Goal: Obtain resource: Obtain resource

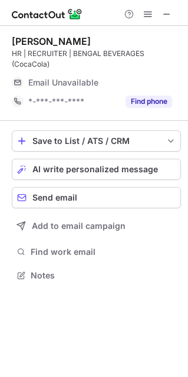
scroll to position [267, 188]
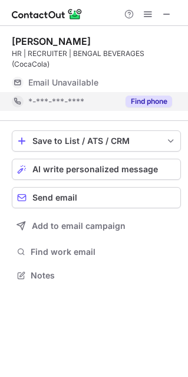
click at [150, 93] on div "Find phone" at bounding box center [146, 101] width 54 height 19
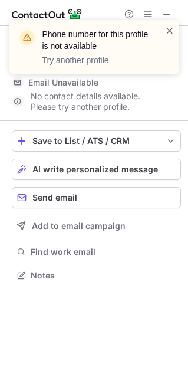
click at [169, 29] on span at bounding box center [169, 31] width 9 height 12
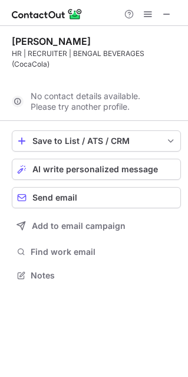
scroll to position [6, 6]
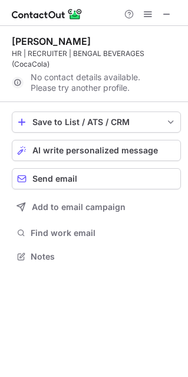
click at [166, 13] on span at bounding box center [166, 13] width 9 height 9
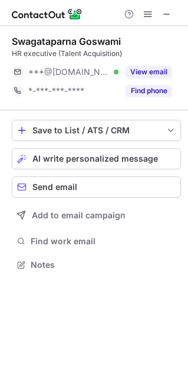
scroll to position [256, 188]
click at [144, 97] on div "Find phone" at bounding box center [146, 90] width 54 height 19
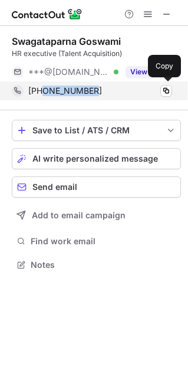
drag, startPoint x: 41, startPoint y: 90, endPoint x: 105, endPoint y: 93, distance: 63.8
click at [105, 93] on div "[PHONE_NUMBER]" at bounding box center [100, 91] width 144 height 11
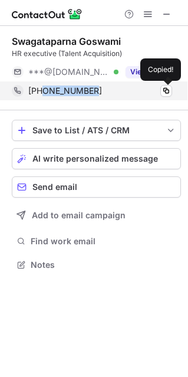
copy span "6289099857"
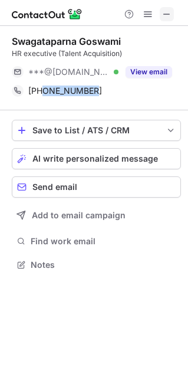
click at [164, 15] on span at bounding box center [166, 13] width 9 height 9
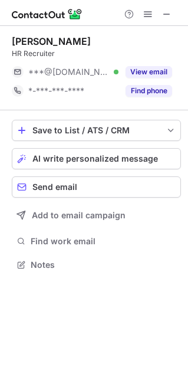
scroll to position [256, 188]
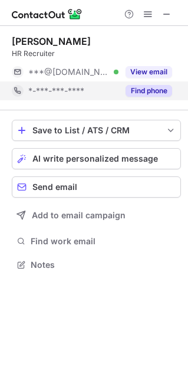
click at [153, 90] on button "Find phone" at bounding box center [149, 91] width 47 height 12
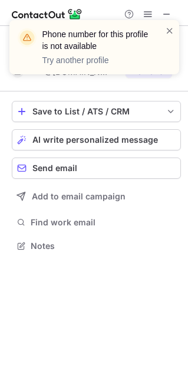
scroll to position [6, 6]
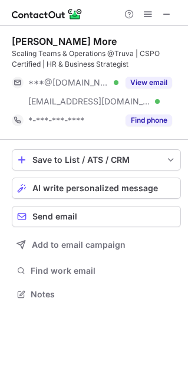
scroll to position [285, 188]
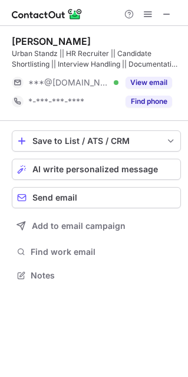
scroll to position [267, 188]
click at [163, 16] on span at bounding box center [166, 13] width 9 height 9
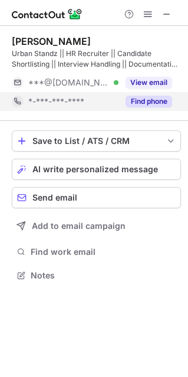
click at [142, 103] on button "Find phone" at bounding box center [149, 102] width 47 height 12
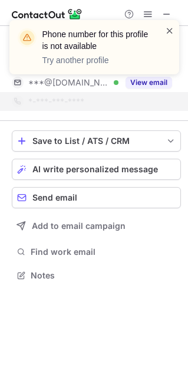
click at [170, 29] on span at bounding box center [169, 31] width 9 height 12
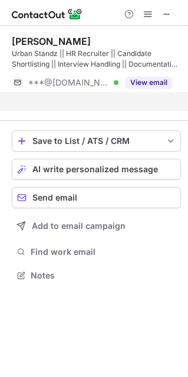
scroll to position [6, 6]
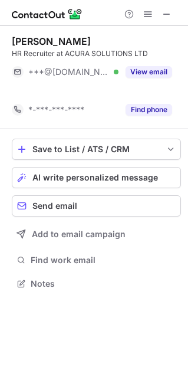
scroll to position [256, 188]
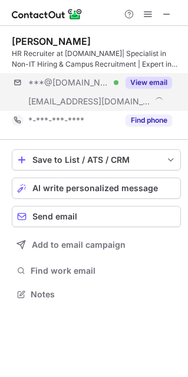
scroll to position [285, 188]
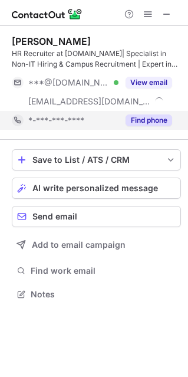
click at [157, 124] on button "Find phone" at bounding box center [149, 120] width 47 height 12
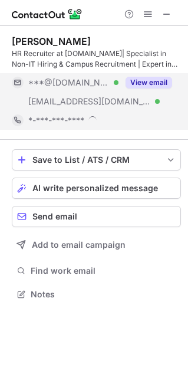
click at [158, 78] on button "View email" at bounding box center [149, 83] width 47 height 12
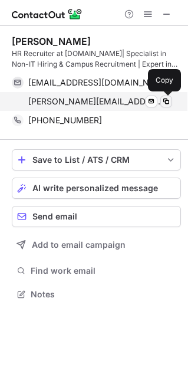
click at [165, 102] on span at bounding box center [166, 101] width 9 height 9
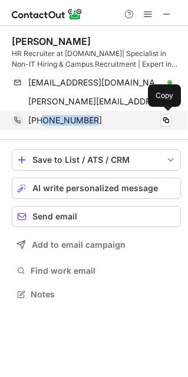
drag, startPoint x: 42, startPoint y: 121, endPoint x: 111, endPoint y: 124, distance: 69.1
click at [111, 124] on div "[PHONE_NUMBER]" at bounding box center [100, 120] width 144 height 11
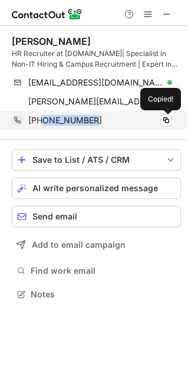
copy span "7236970984"
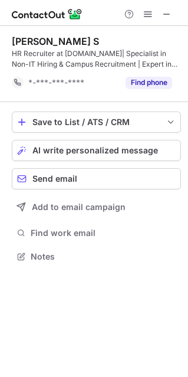
scroll to position [6, 6]
click at [171, 18] on span at bounding box center [166, 13] width 9 height 9
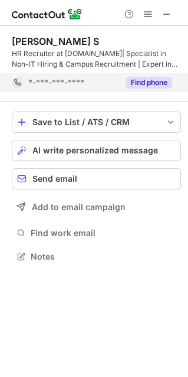
click at [155, 77] on button "Find phone" at bounding box center [149, 83] width 47 height 12
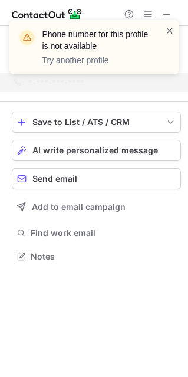
click at [167, 31] on span at bounding box center [169, 31] width 9 height 12
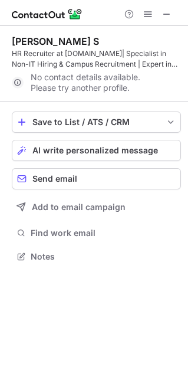
click at [166, 13] on span at bounding box center [166, 13] width 9 height 9
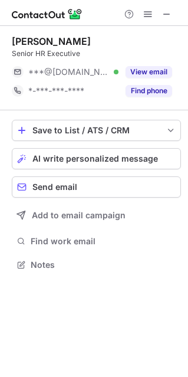
scroll to position [256, 188]
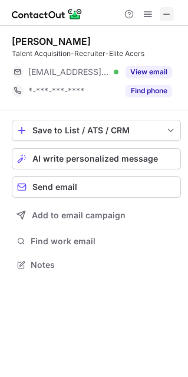
click at [167, 9] on span at bounding box center [166, 13] width 9 height 9
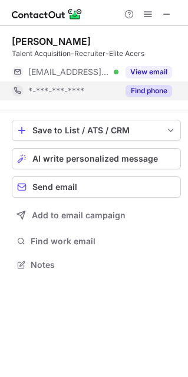
click at [147, 87] on button "Find phone" at bounding box center [149, 91] width 47 height 12
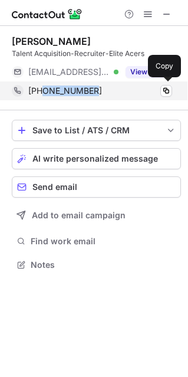
drag, startPoint x: 42, startPoint y: 93, endPoint x: 103, endPoint y: 94, distance: 61.3
click at [103, 94] on div "+917796501967" at bounding box center [100, 91] width 144 height 11
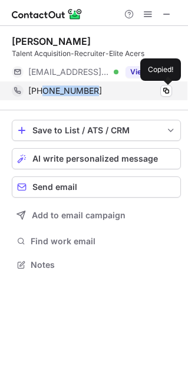
copy span "7796501967"
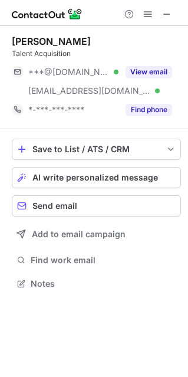
scroll to position [275, 188]
click at [162, 11] on span at bounding box center [166, 13] width 9 height 9
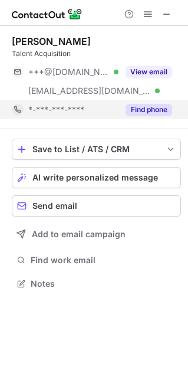
click at [150, 104] on button "Find phone" at bounding box center [149, 110] width 47 height 12
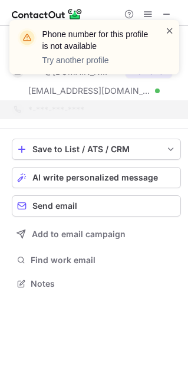
click at [165, 31] on span at bounding box center [169, 31] width 9 height 12
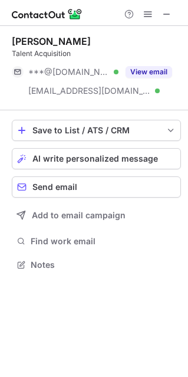
scroll to position [256, 188]
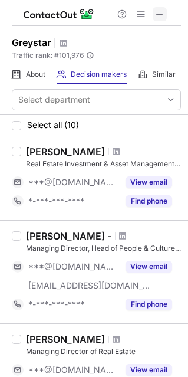
click at [162, 9] on span at bounding box center [159, 13] width 9 height 9
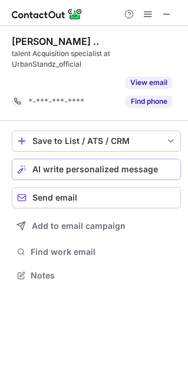
scroll to position [6, 6]
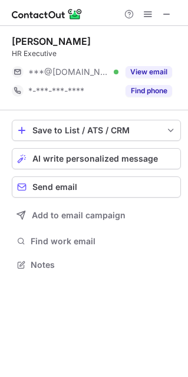
scroll to position [256, 188]
click at [163, 18] on span at bounding box center [166, 13] width 9 height 9
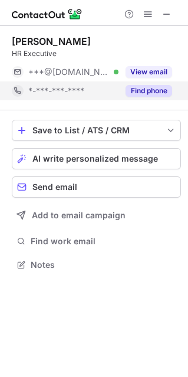
click at [152, 84] on div "Find phone" at bounding box center [146, 90] width 54 height 19
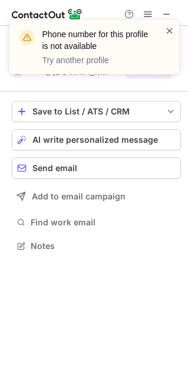
scroll to position [6, 6]
click at [168, 32] on span at bounding box center [169, 31] width 9 height 12
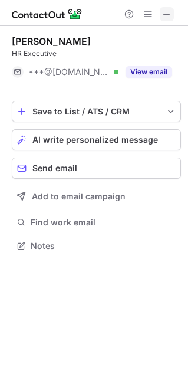
click at [165, 13] on span at bounding box center [166, 13] width 9 height 9
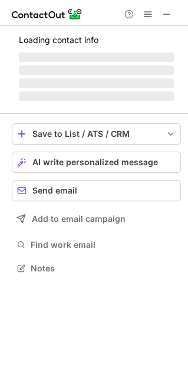
scroll to position [267, 188]
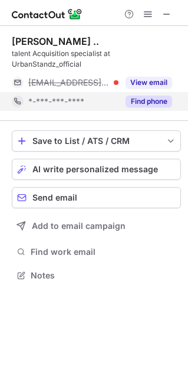
click at [146, 104] on button "Find phone" at bounding box center [149, 102] width 47 height 12
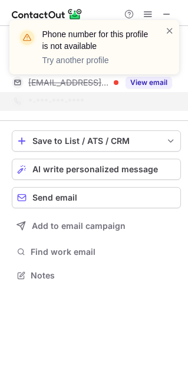
click at [162, 11] on div "Phone number for this profile is not available Try another profile" at bounding box center [94, 51] width 189 height 87
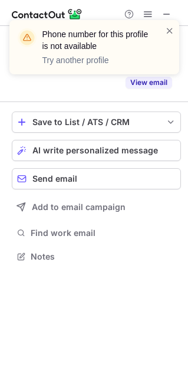
scroll to position [6, 6]
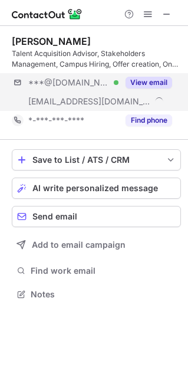
scroll to position [285, 188]
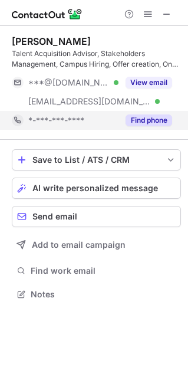
click at [156, 120] on button "Find phone" at bounding box center [149, 120] width 47 height 12
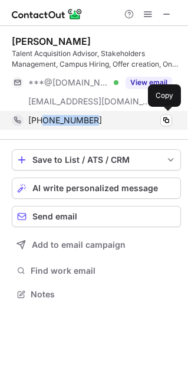
drag, startPoint x: 42, startPoint y: 121, endPoint x: 93, endPoint y: 117, distance: 50.3
click at [93, 117] on div "[PHONE_NUMBER]" at bounding box center [100, 120] width 144 height 11
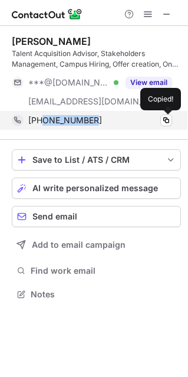
copy span "8878037199"
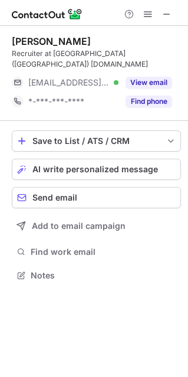
scroll to position [256, 188]
click at [166, 14] on span at bounding box center [166, 13] width 9 height 9
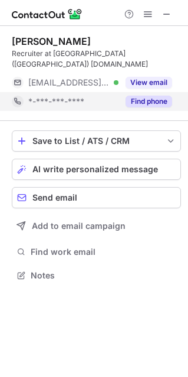
click at [156, 96] on button "Find phone" at bounding box center [149, 102] width 47 height 12
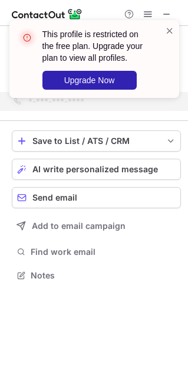
click at [164, 28] on div "This profile is restricted on the free plan. Upgrade your plan to view all prof…" at bounding box center [89, 59] width 151 height 68
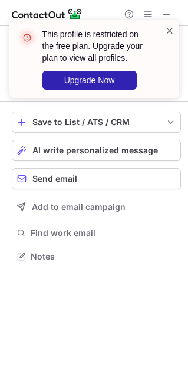
scroll to position [6, 6]
click at [167, 28] on span at bounding box center [169, 31] width 9 height 12
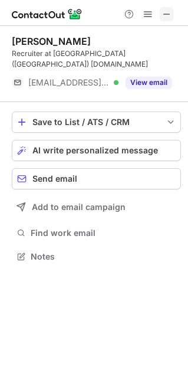
click at [163, 12] on span at bounding box center [166, 13] width 9 height 9
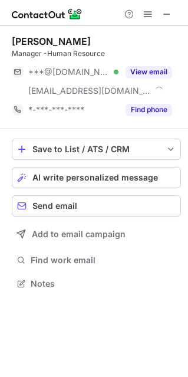
scroll to position [275, 188]
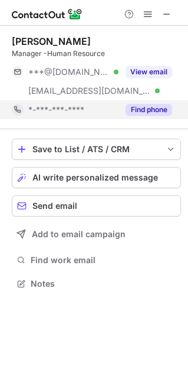
click at [164, 114] on button "Find phone" at bounding box center [149, 110] width 47 height 12
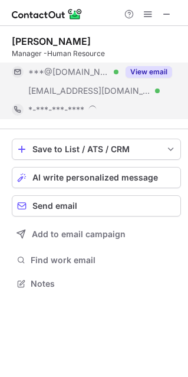
click at [157, 78] on div "View email" at bounding box center [146, 72] width 54 height 19
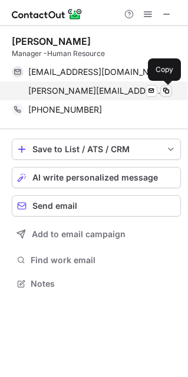
click at [167, 90] on span at bounding box center [166, 90] width 9 height 9
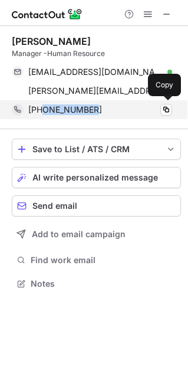
drag, startPoint x: 44, startPoint y: 107, endPoint x: 94, endPoint y: 108, distance: 50.7
click at [94, 108] on div "[PHONE_NUMBER]" at bounding box center [100, 109] width 144 height 11
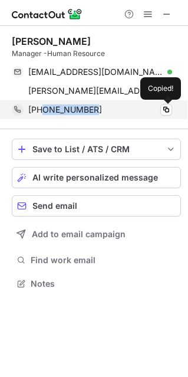
copy span "9819617305"
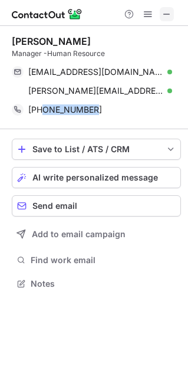
click at [168, 14] on span at bounding box center [166, 13] width 9 height 9
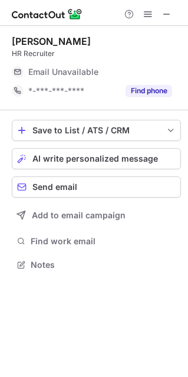
scroll to position [256, 188]
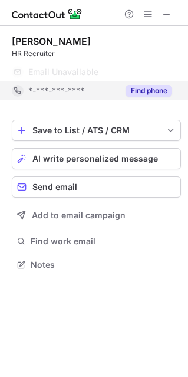
click at [156, 87] on button "Find phone" at bounding box center [149, 91] width 47 height 12
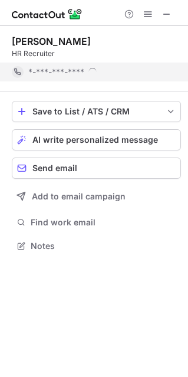
scroll to position [6, 6]
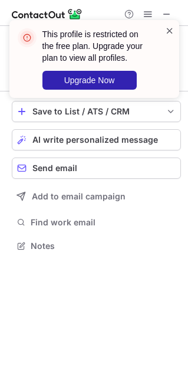
click at [167, 28] on span at bounding box center [169, 31] width 9 height 12
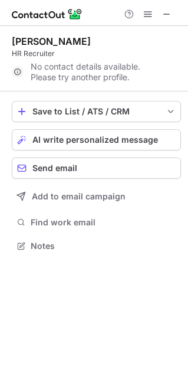
click at [165, 13] on span at bounding box center [166, 13] width 9 height 9
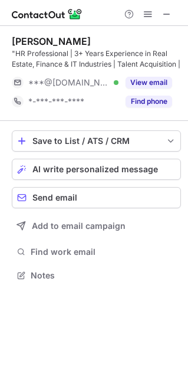
scroll to position [267, 188]
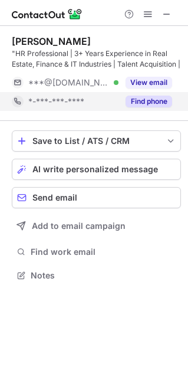
click at [159, 92] on div "Find phone" at bounding box center [146, 101] width 54 height 19
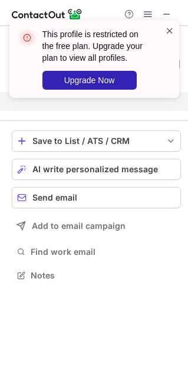
click at [166, 28] on span at bounding box center [169, 31] width 9 height 12
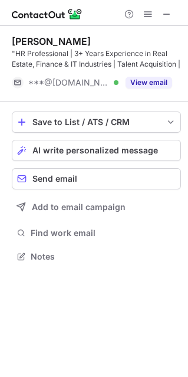
scroll to position [6, 6]
click at [166, 15] on div "This profile is restricted on the free plan. Upgrade your plan to view all prof…" at bounding box center [94, 20] width 189 height 24
click at [166, 15] on span at bounding box center [166, 13] width 9 height 9
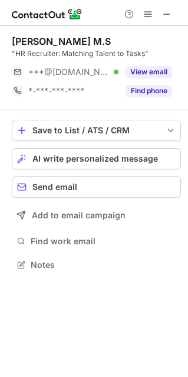
scroll to position [256, 188]
click at [165, 16] on span at bounding box center [166, 13] width 9 height 9
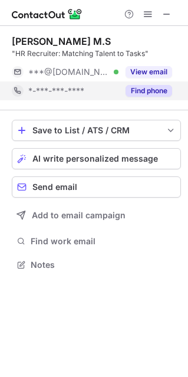
click at [156, 88] on button "Find phone" at bounding box center [149, 91] width 47 height 12
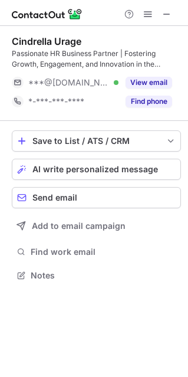
scroll to position [267, 188]
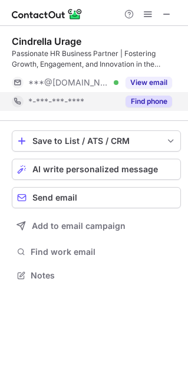
click at [131, 99] on button "Find phone" at bounding box center [149, 102] width 47 height 12
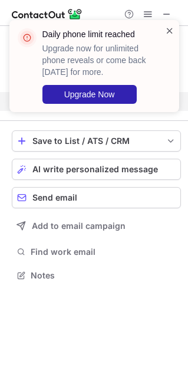
click at [166, 31] on span at bounding box center [169, 31] width 9 height 12
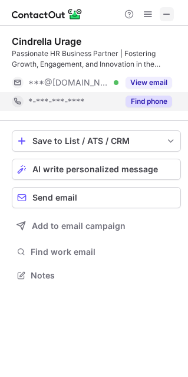
click at [162, 11] on span at bounding box center [166, 13] width 9 height 9
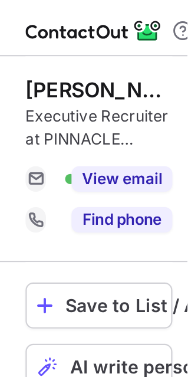
scroll to position [256, 188]
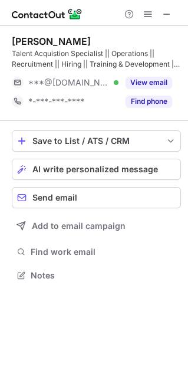
scroll to position [267, 188]
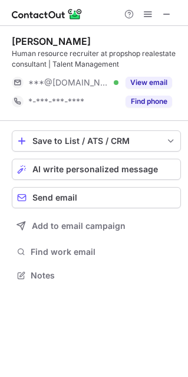
scroll to position [267, 188]
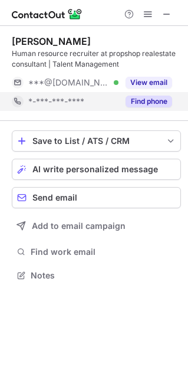
click at [156, 100] on button "Find phone" at bounding box center [149, 102] width 47 height 12
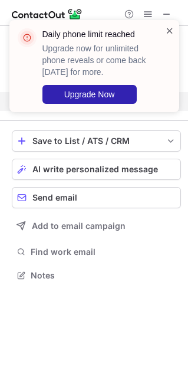
click at [168, 31] on span at bounding box center [169, 31] width 9 height 12
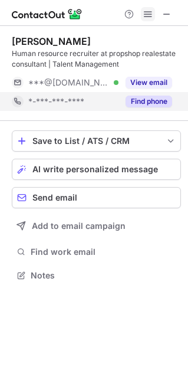
click at [144, 14] on span at bounding box center [147, 13] width 9 height 9
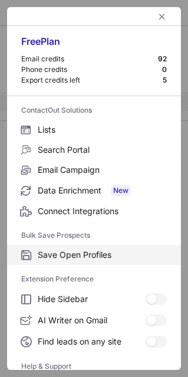
scroll to position [114, 0]
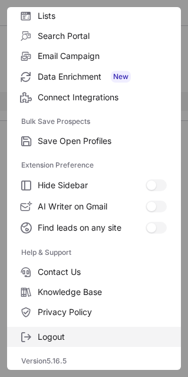
click at [60, 343] on label "Logout" at bounding box center [94, 337] width 174 height 20
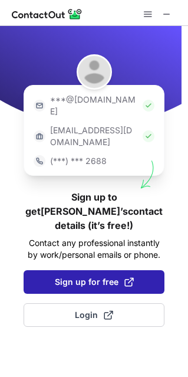
click at [81, 276] on span "Sign up for free" at bounding box center [94, 282] width 79 height 12
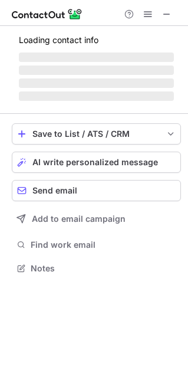
scroll to position [245, 188]
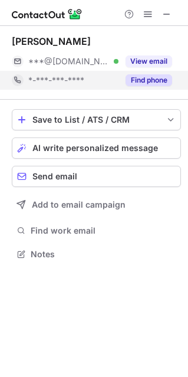
click at [154, 83] on button "Find phone" at bounding box center [149, 80] width 47 height 12
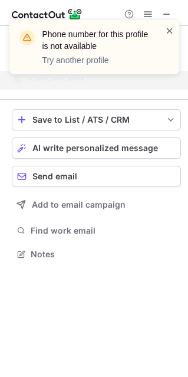
click at [166, 28] on span at bounding box center [169, 31] width 9 height 12
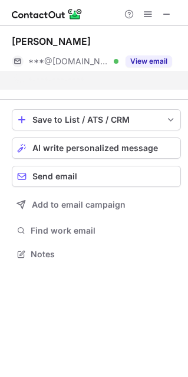
scroll to position [226, 188]
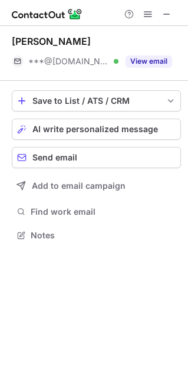
click at [165, 16] on span at bounding box center [166, 13] width 9 height 9
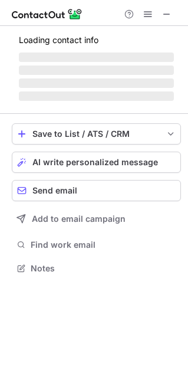
scroll to position [256, 188]
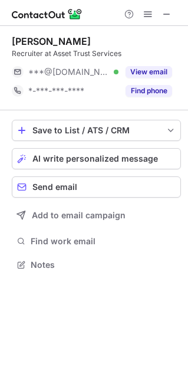
click at [153, 97] on div "Find phone" at bounding box center [146, 90] width 54 height 19
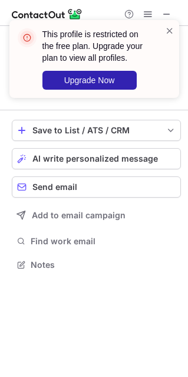
click at [161, 33] on div "This profile is restricted on the free plan. Upgrade your plan to view all prof…" at bounding box center [101, 58] width 119 height 61
click at [167, 30] on span at bounding box center [169, 31] width 9 height 12
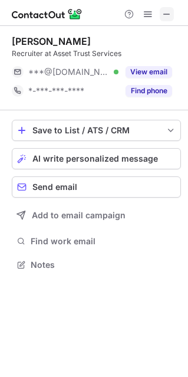
click at [165, 18] on span at bounding box center [166, 13] width 9 height 9
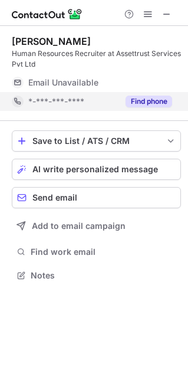
scroll to position [267, 188]
click at [160, 100] on button "Find phone" at bounding box center [149, 102] width 47 height 12
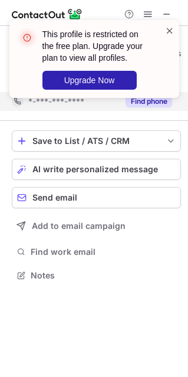
click at [166, 28] on span at bounding box center [169, 31] width 9 height 12
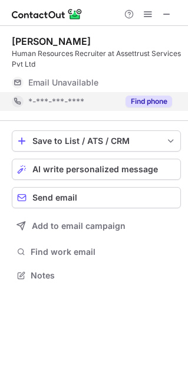
click at [165, 13] on span at bounding box center [166, 13] width 9 height 9
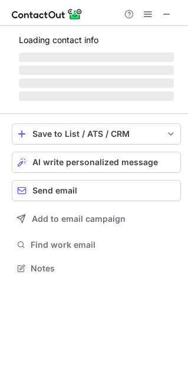
scroll to position [275, 188]
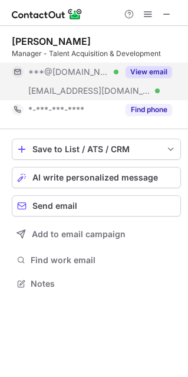
click at [146, 72] on button "View email" at bounding box center [149, 72] width 47 height 12
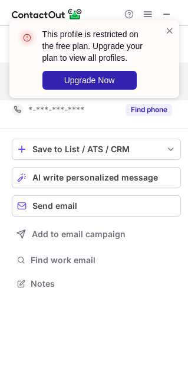
click at [145, 106] on div "This profile is restricted on the free plan. Upgrade your plan to view all prof…" at bounding box center [94, 63] width 189 height 111
click at [165, 30] on span at bounding box center [169, 31] width 9 height 12
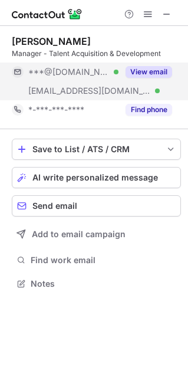
click at [153, 107] on button "Find phone" at bounding box center [149, 110] width 47 height 12
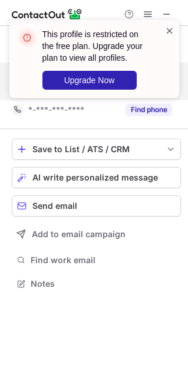
click at [168, 29] on span at bounding box center [169, 31] width 9 height 12
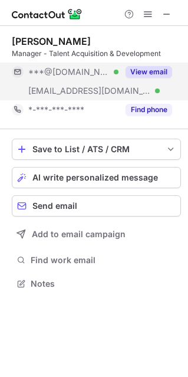
click at [167, 15] on span at bounding box center [166, 13] width 9 height 9
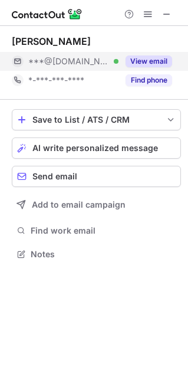
scroll to position [6, 6]
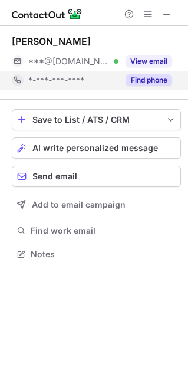
click at [157, 75] on button "Find phone" at bounding box center [149, 80] width 47 height 12
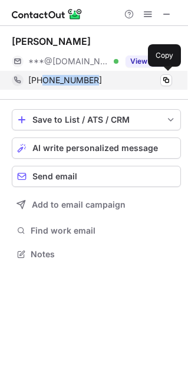
drag, startPoint x: 41, startPoint y: 78, endPoint x: 102, endPoint y: 82, distance: 60.8
click at [102, 82] on div "[PHONE_NUMBER]" at bounding box center [100, 80] width 144 height 11
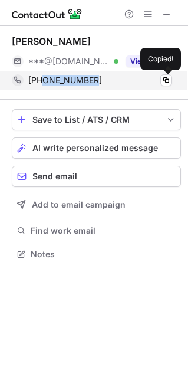
copy span "6304277979"
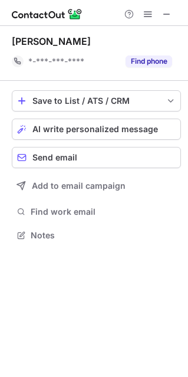
scroll to position [226, 188]
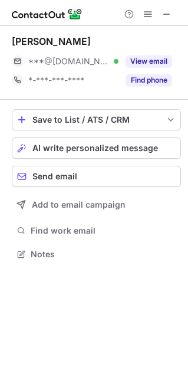
scroll to position [245, 188]
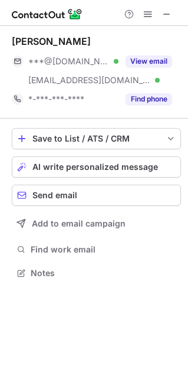
scroll to position [265, 188]
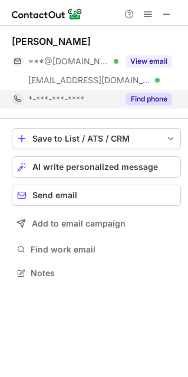
click at [121, 97] on div "Find phone" at bounding box center [146, 99] width 54 height 19
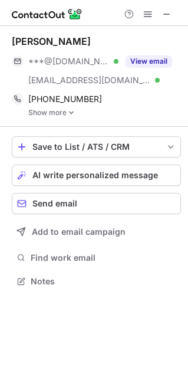
click at [59, 114] on link "Show more" at bounding box center [104, 113] width 153 height 8
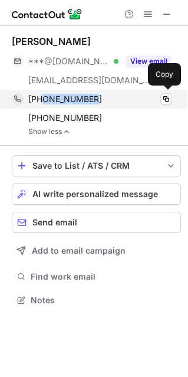
drag, startPoint x: 42, startPoint y: 96, endPoint x: 103, endPoint y: 93, distance: 60.2
click at [103, 94] on div "[PHONE_NUMBER]" at bounding box center [100, 99] width 144 height 11
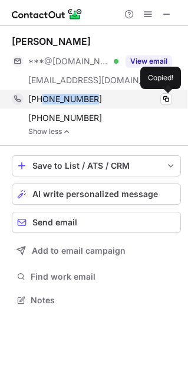
copy span "7887892847"
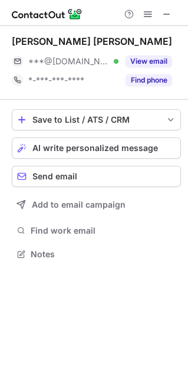
scroll to position [245, 188]
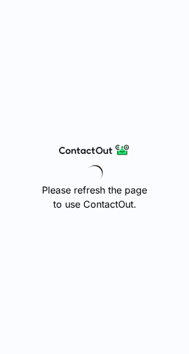
click at [124, 150] on img at bounding box center [94, 150] width 71 height 14
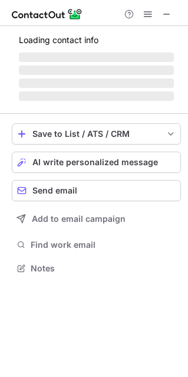
scroll to position [267, 188]
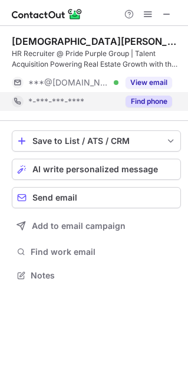
click at [136, 101] on button "Find phone" at bounding box center [149, 102] width 47 height 12
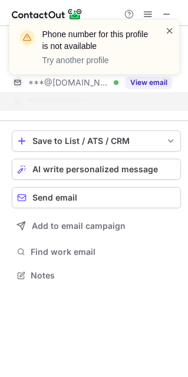
click at [167, 29] on span at bounding box center [169, 31] width 9 height 12
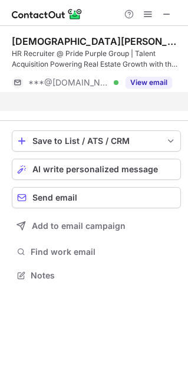
scroll to position [6, 6]
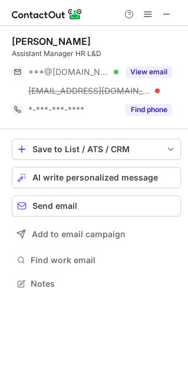
scroll to position [275, 188]
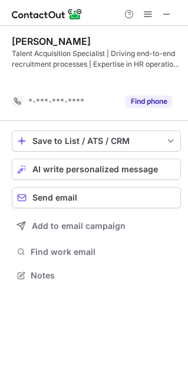
scroll to position [6, 6]
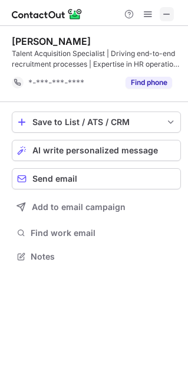
click at [163, 9] on span at bounding box center [166, 13] width 9 height 9
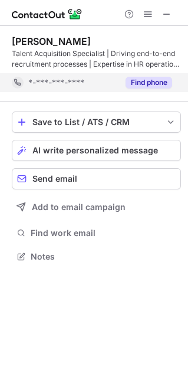
click at [153, 82] on button "Find phone" at bounding box center [149, 83] width 47 height 12
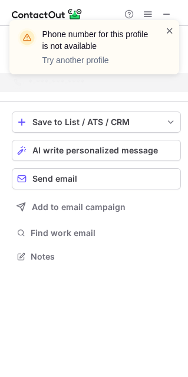
click at [167, 29] on span at bounding box center [169, 31] width 9 height 12
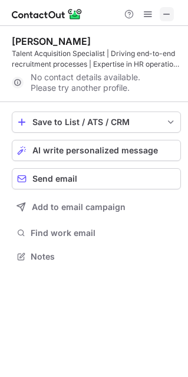
click at [165, 12] on span at bounding box center [166, 13] width 9 height 9
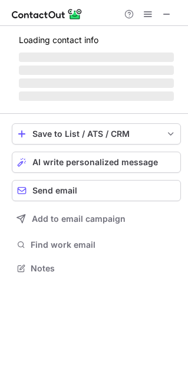
scroll to position [275, 188]
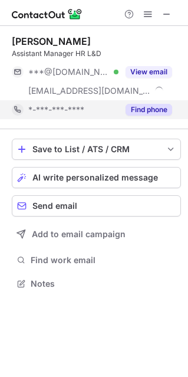
click at [149, 105] on button "Find phone" at bounding box center [149, 110] width 47 height 12
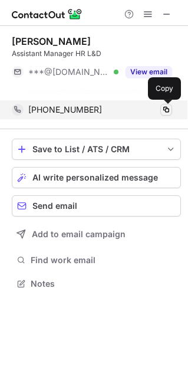
scroll to position [256, 188]
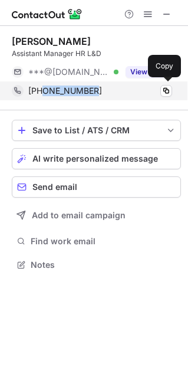
drag, startPoint x: 44, startPoint y: 88, endPoint x: 98, endPoint y: 91, distance: 53.7
click at [98, 91] on div "[PHONE_NUMBER]" at bounding box center [100, 91] width 144 height 11
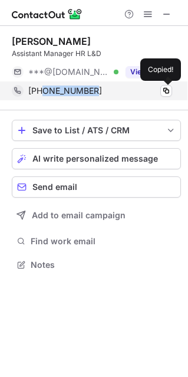
copy span "7420846623"
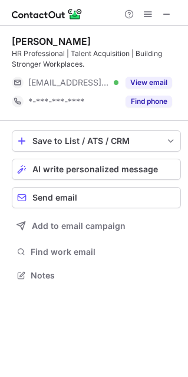
scroll to position [267, 188]
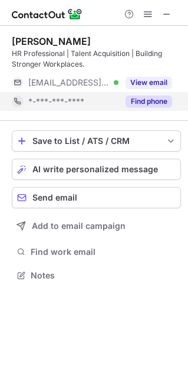
click at [141, 101] on button "Find phone" at bounding box center [149, 102] width 47 height 12
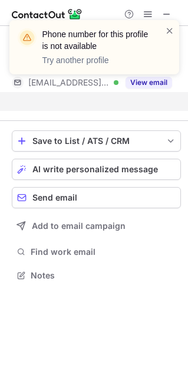
click at [165, 33] on span at bounding box center [169, 31] width 9 height 12
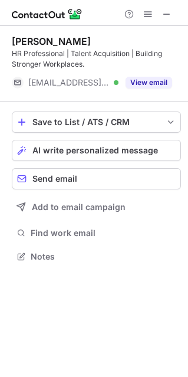
click at [165, 10] on span at bounding box center [166, 13] width 9 height 9
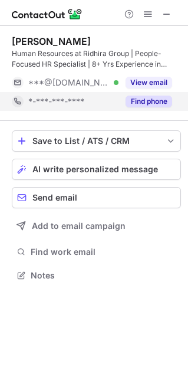
scroll to position [267, 188]
click at [140, 96] on button "Find phone" at bounding box center [149, 102] width 47 height 12
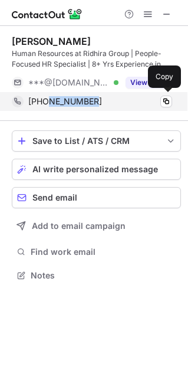
drag, startPoint x: 44, startPoint y: 104, endPoint x: 100, endPoint y: 103, distance: 56.0
click at [100, 103] on div "[PHONE_NUMBER]" at bounding box center [100, 101] width 144 height 11
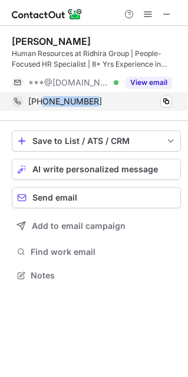
drag, startPoint x: 43, startPoint y: 101, endPoint x: 98, endPoint y: 101, distance: 54.8
click at [98, 101] on div "+918500312424" at bounding box center [100, 101] width 144 height 11
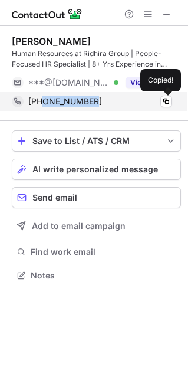
copy span "8500312424"
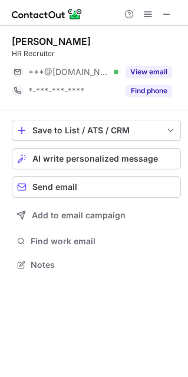
scroll to position [256, 188]
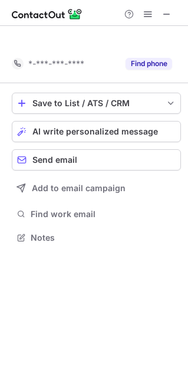
scroll to position [6, 6]
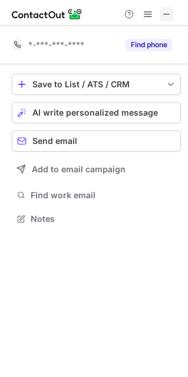
click at [162, 12] on span at bounding box center [166, 13] width 9 height 9
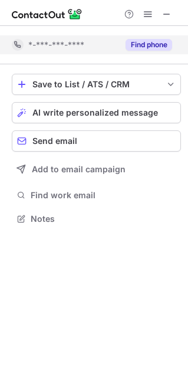
click at [153, 41] on button "Find phone" at bounding box center [149, 45] width 47 height 12
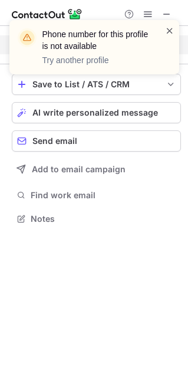
click at [168, 31] on span at bounding box center [169, 31] width 9 height 12
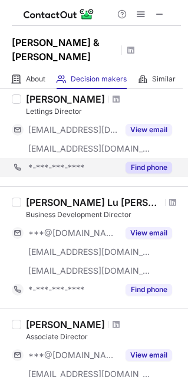
scroll to position [0, 0]
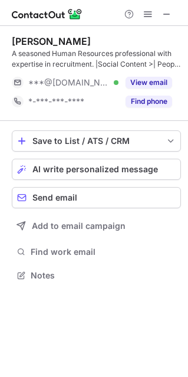
scroll to position [267, 188]
drag, startPoint x: 163, startPoint y: 1, endPoint x: 165, endPoint y: 7, distance: 6.2
click at [165, 9] on span at bounding box center [166, 13] width 9 height 9
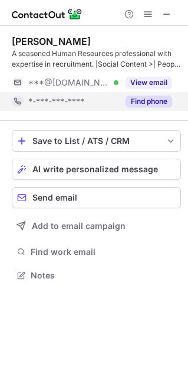
click at [157, 100] on button "Find phone" at bounding box center [149, 102] width 47 height 12
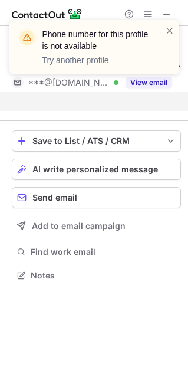
scroll to position [6, 6]
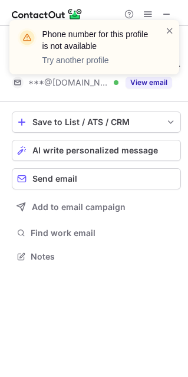
click at [164, 13] on div "Phone number for this profile is not available Try another profile" at bounding box center [94, 51] width 189 height 87
click at [169, 32] on span at bounding box center [169, 31] width 9 height 12
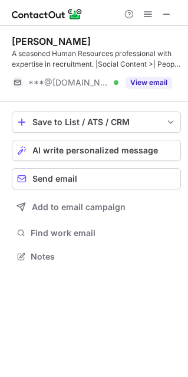
click at [165, 11] on span at bounding box center [166, 13] width 9 height 9
click at [164, 14] on span at bounding box center [166, 13] width 9 height 9
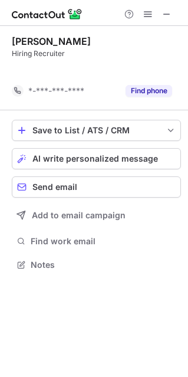
scroll to position [6, 6]
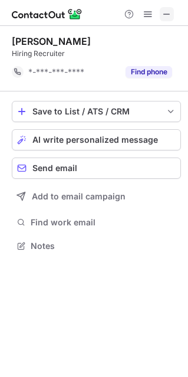
click at [166, 13] on span at bounding box center [166, 13] width 9 height 9
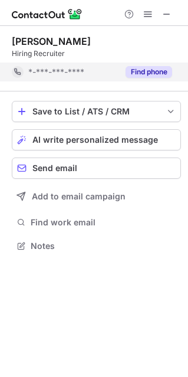
click at [162, 68] on button "Find phone" at bounding box center [149, 72] width 47 height 12
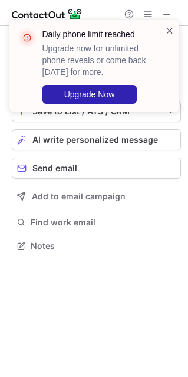
click at [167, 32] on span at bounding box center [169, 31] width 9 height 12
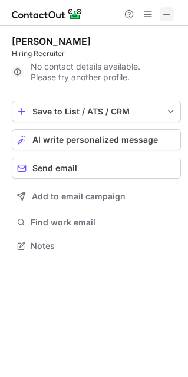
click at [165, 12] on span at bounding box center [166, 13] width 9 height 9
click at [146, 18] on span at bounding box center [147, 13] width 9 height 9
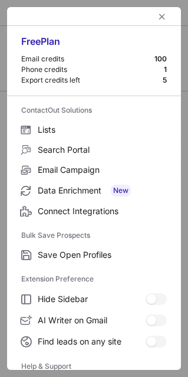
scroll to position [114, 0]
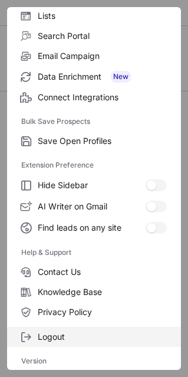
click at [59, 334] on span "Logout" at bounding box center [102, 336] width 129 height 11
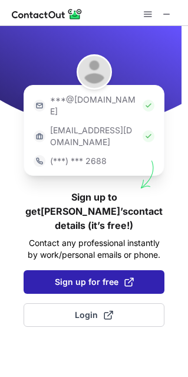
click at [121, 276] on span "Sign up for free" at bounding box center [94, 282] width 79 height 12
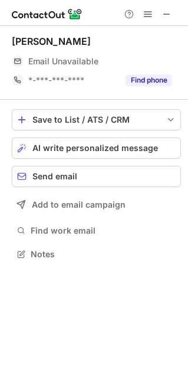
scroll to position [245, 188]
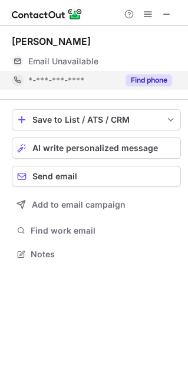
click at [152, 79] on button "Find phone" at bounding box center [149, 80] width 47 height 12
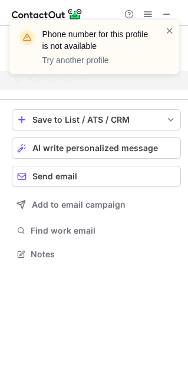
click at [163, 11] on div "Phone number for this profile is not available Try another profile" at bounding box center [94, 51] width 189 height 87
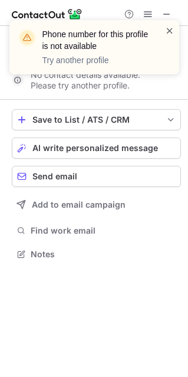
click at [168, 28] on span at bounding box center [169, 31] width 9 height 12
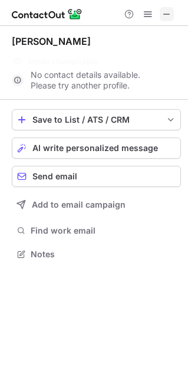
click at [166, 14] on span at bounding box center [166, 13] width 9 height 9
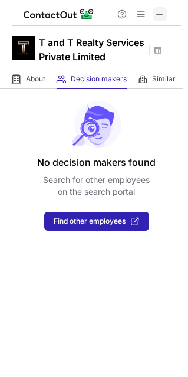
click at [155, 16] on span at bounding box center [159, 13] width 9 height 9
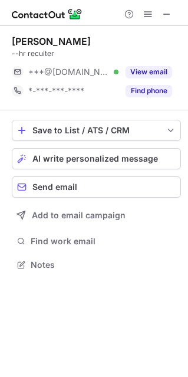
scroll to position [256, 188]
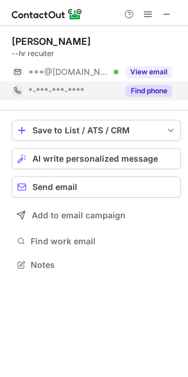
click at [156, 87] on button "Find phone" at bounding box center [149, 91] width 47 height 12
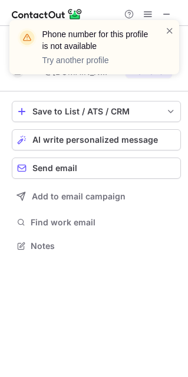
scroll to position [6, 6]
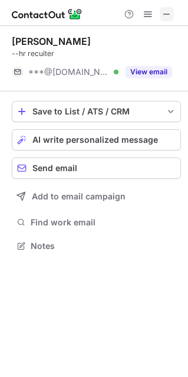
click at [165, 14] on span at bounding box center [166, 13] width 9 height 9
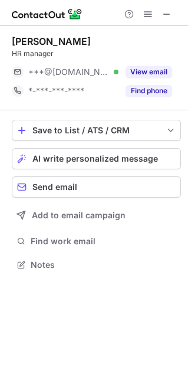
scroll to position [256, 188]
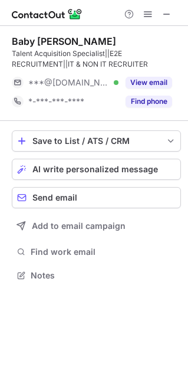
scroll to position [267, 188]
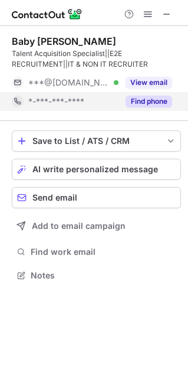
click at [153, 99] on button "Find phone" at bounding box center [149, 102] width 47 height 12
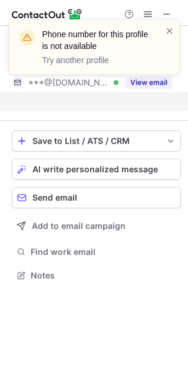
scroll to position [6, 6]
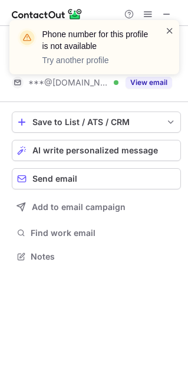
click at [165, 28] on span at bounding box center [169, 31] width 9 height 12
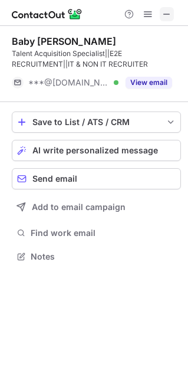
click at [165, 12] on span at bounding box center [166, 13] width 9 height 9
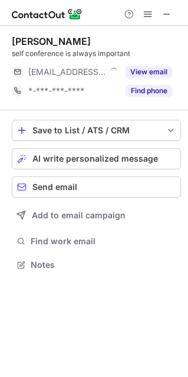
scroll to position [256, 188]
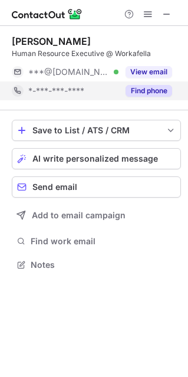
scroll to position [256, 188]
click at [152, 90] on button "Find phone" at bounding box center [149, 91] width 47 height 12
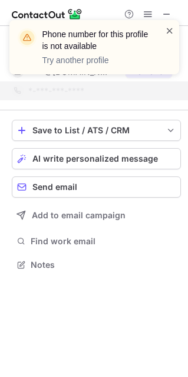
click at [168, 29] on span at bounding box center [169, 31] width 9 height 12
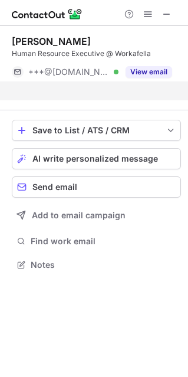
scroll to position [6, 6]
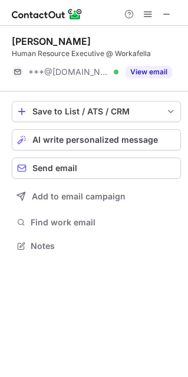
click at [165, 12] on span at bounding box center [166, 13] width 9 height 9
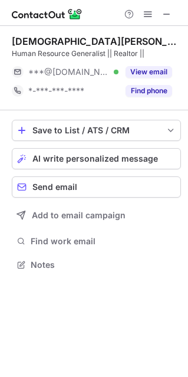
scroll to position [256, 188]
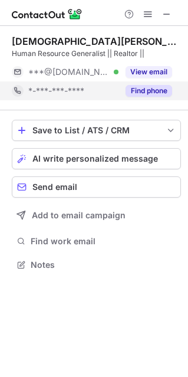
click at [123, 88] on div "Find phone" at bounding box center [146, 90] width 54 height 19
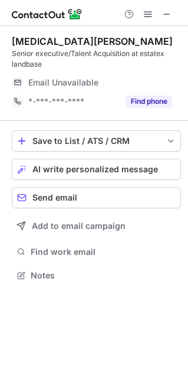
scroll to position [267, 188]
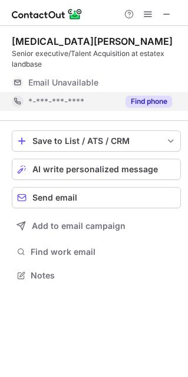
click at [147, 96] on button "Find phone" at bounding box center [149, 102] width 47 height 12
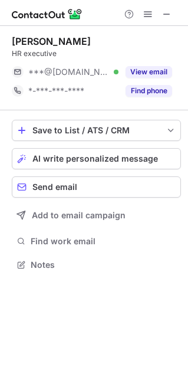
scroll to position [256, 188]
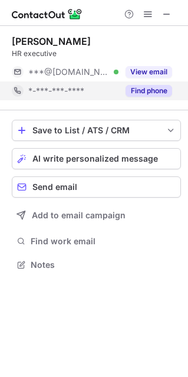
click at [142, 85] on button "Find phone" at bounding box center [149, 91] width 47 height 12
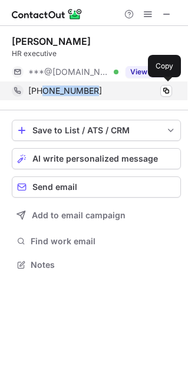
drag, startPoint x: 43, startPoint y: 91, endPoint x: 106, endPoint y: 92, distance: 62.5
click at [106, 92] on div "+919817693827" at bounding box center [100, 91] width 144 height 11
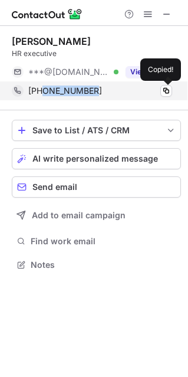
copy span "9817693827"
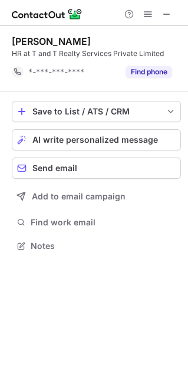
scroll to position [6, 6]
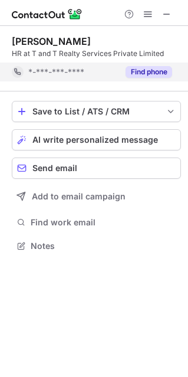
click at [150, 78] on div "Find phone" at bounding box center [146, 72] width 54 height 19
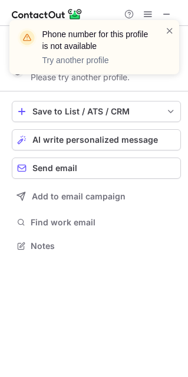
click at [167, 11] on div "Phone number for this profile is not available Try another profile" at bounding box center [94, 51] width 189 height 87
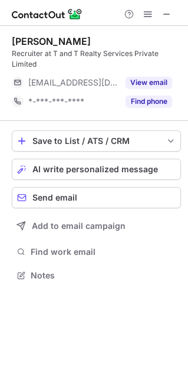
scroll to position [267, 188]
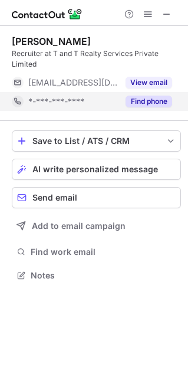
click at [138, 102] on button "Find phone" at bounding box center [149, 102] width 47 height 12
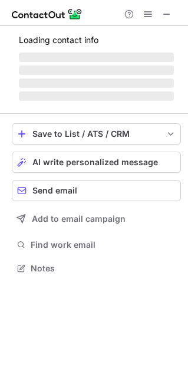
scroll to position [267, 188]
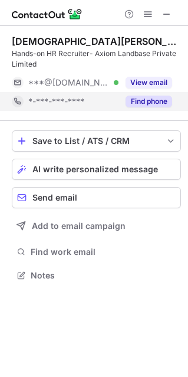
click at [152, 98] on button "Find phone" at bounding box center [149, 102] width 47 height 12
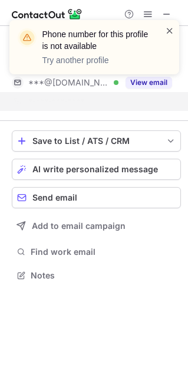
click at [169, 25] on span at bounding box center [169, 31] width 9 height 12
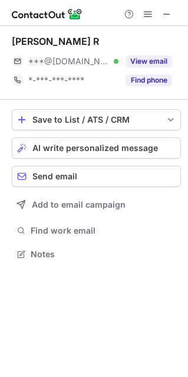
scroll to position [245, 188]
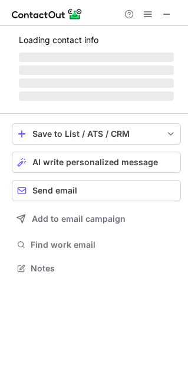
scroll to position [256, 188]
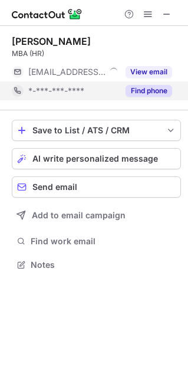
click at [159, 97] on div "Find phone" at bounding box center [146, 90] width 54 height 19
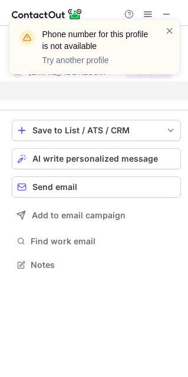
scroll to position [6, 6]
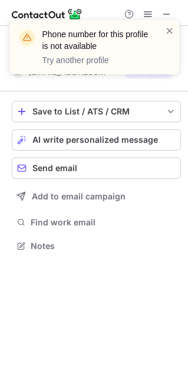
click at [165, 11] on div "Phone number for this profile is not available Try another profile" at bounding box center [94, 51] width 189 height 87
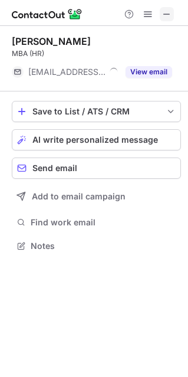
click at [163, 14] on span at bounding box center [166, 13] width 9 height 9
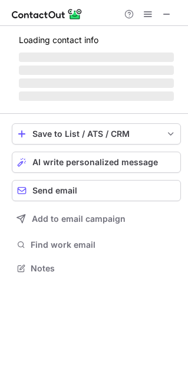
scroll to position [267, 188]
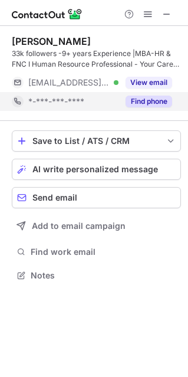
click at [155, 105] on button "Find phone" at bounding box center [149, 102] width 47 height 12
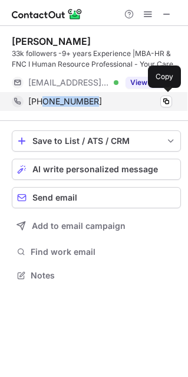
drag, startPoint x: 44, startPoint y: 103, endPoint x: 100, endPoint y: 104, distance: 55.5
click at [100, 104] on div "+917379530424" at bounding box center [100, 101] width 144 height 11
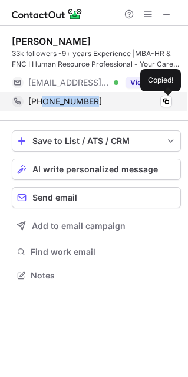
copy span "7379530424"
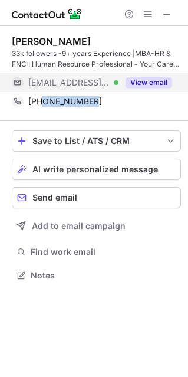
click at [142, 86] on button "View email" at bounding box center [149, 83] width 47 height 12
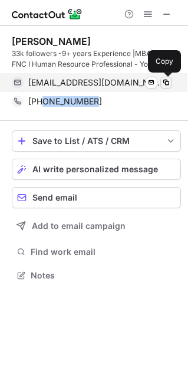
click at [162, 84] on span at bounding box center [166, 82] width 9 height 9
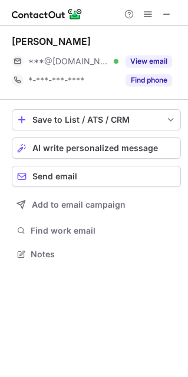
scroll to position [6, 6]
click at [166, 15] on span at bounding box center [166, 13] width 9 height 9
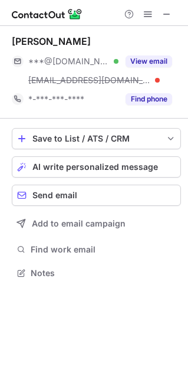
scroll to position [265, 188]
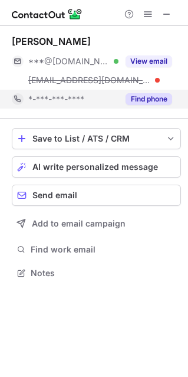
click at [139, 100] on button "Find phone" at bounding box center [149, 99] width 47 height 12
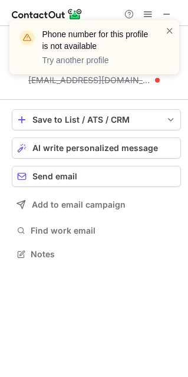
scroll to position [6, 6]
click at [165, 11] on div "Phone number for this profile is not available Try another profile" at bounding box center [94, 51] width 189 height 87
click at [168, 28] on span at bounding box center [169, 31] width 9 height 12
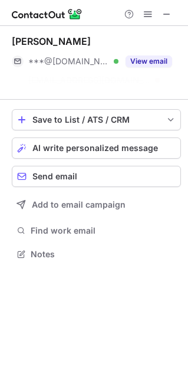
click at [160, 12] on div "Phone number for this profile is not available Try another profile" at bounding box center [94, 20] width 189 height 24
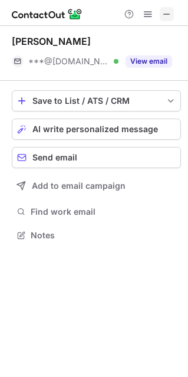
click at [165, 13] on span at bounding box center [166, 13] width 9 height 9
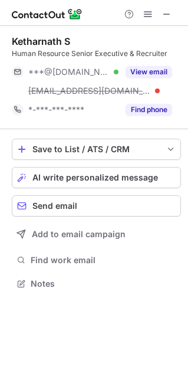
scroll to position [275, 188]
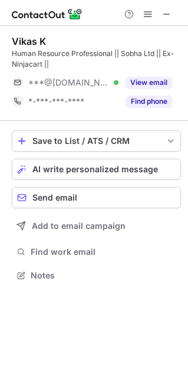
scroll to position [267, 188]
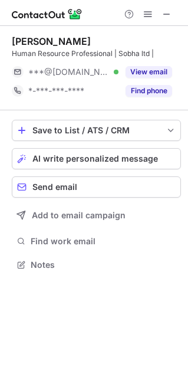
scroll to position [256, 188]
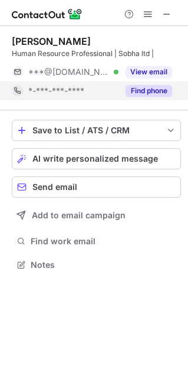
click at [155, 93] on button "Find phone" at bounding box center [149, 91] width 47 height 12
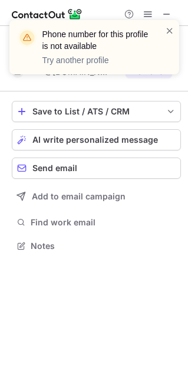
scroll to position [6, 6]
click at [166, 29] on span at bounding box center [169, 31] width 9 height 12
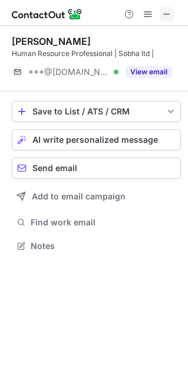
click at [163, 15] on span at bounding box center [166, 13] width 9 height 9
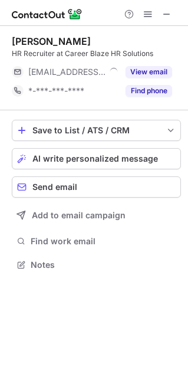
scroll to position [256, 188]
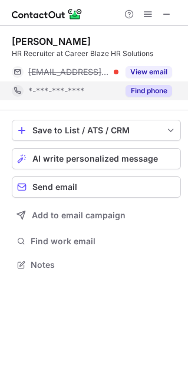
click at [152, 90] on button "Find phone" at bounding box center [149, 91] width 47 height 12
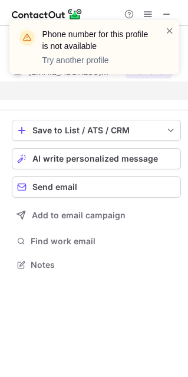
click at [163, 13] on div "Phone number for this profile is not available Try another profile" at bounding box center [94, 51] width 189 height 87
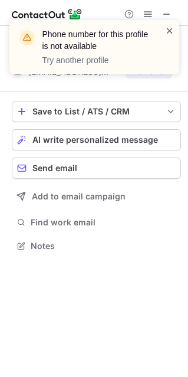
click at [166, 32] on span at bounding box center [169, 31] width 9 height 12
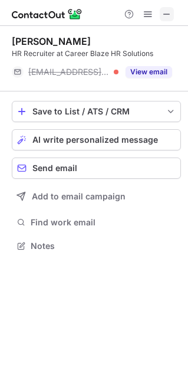
click at [166, 9] on span at bounding box center [166, 13] width 9 height 9
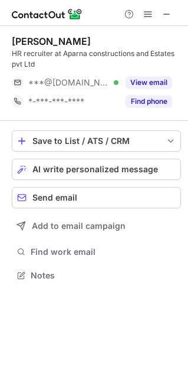
scroll to position [267, 188]
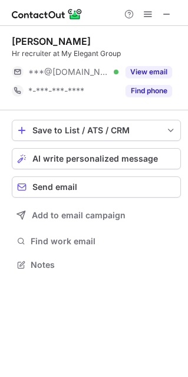
scroll to position [256, 188]
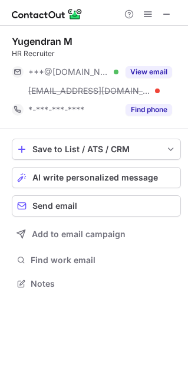
scroll to position [275, 188]
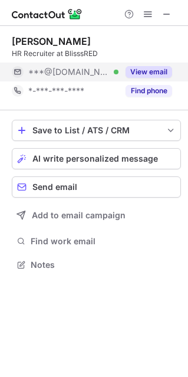
scroll to position [256, 188]
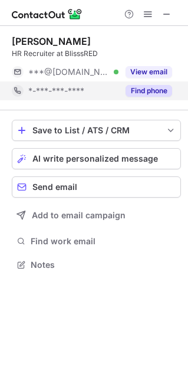
click at [162, 97] on div "Find phone" at bounding box center [146, 90] width 54 height 19
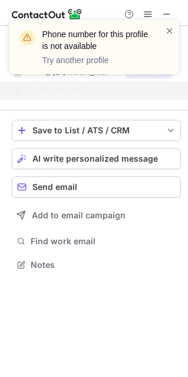
click at [162, 11] on div "Phone number for this profile is not available Try another profile" at bounding box center [94, 51] width 189 height 87
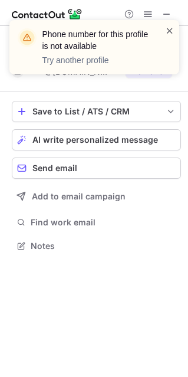
click at [169, 30] on span at bounding box center [169, 31] width 9 height 12
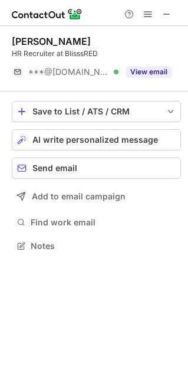
click at [165, 11] on span at bounding box center [166, 13] width 9 height 9
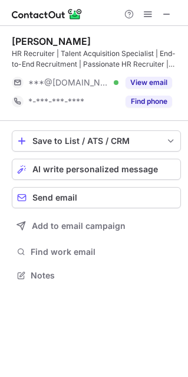
scroll to position [267, 188]
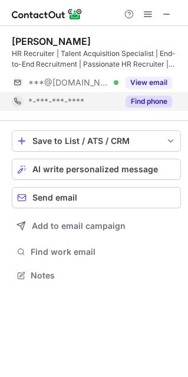
click at [165, 100] on button "Find phone" at bounding box center [149, 102] width 47 height 12
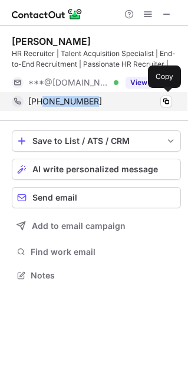
drag, startPoint x: 42, startPoint y: 101, endPoint x: 121, endPoint y: 93, distance: 78.9
click at [121, 93] on div "[PHONE_NUMBER] Copy" at bounding box center [92, 101] width 160 height 19
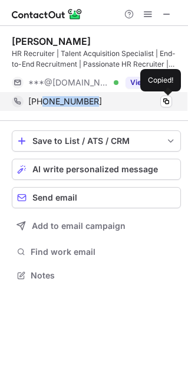
copy span "9022463824"
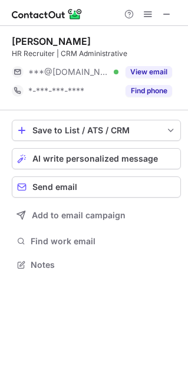
scroll to position [256, 188]
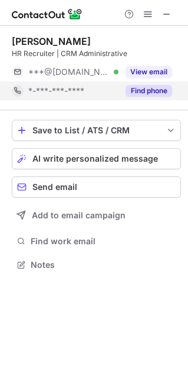
click at [139, 87] on button "Find phone" at bounding box center [149, 91] width 47 height 12
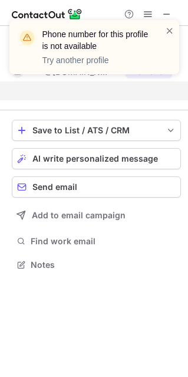
scroll to position [6, 6]
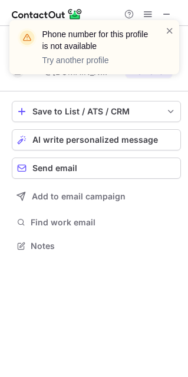
click at [167, 10] on div "Phone number for this profile is not available Try another profile" at bounding box center [94, 51] width 189 height 87
click at [165, 30] on span at bounding box center [169, 31] width 9 height 12
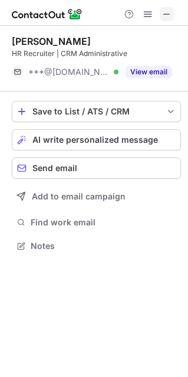
click at [164, 11] on span at bounding box center [166, 13] width 9 height 9
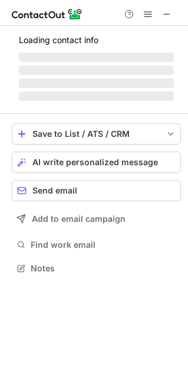
scroll to position [275, 188]
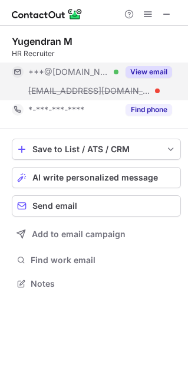
click at [152, 72] on button "View email" at bounding box center [149, 72] width 47 height 12
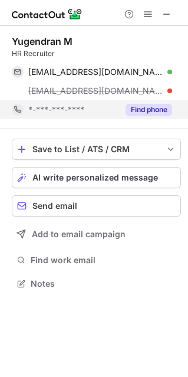
click at [152, 107] on button "Find phone" at bounding box center [149, 110] width 47 height 12
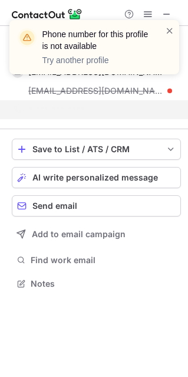
click at [166, 14] on div "Phone number for this profile is not available Try another profile" at bounding box center [94, 51] width 189 height 87
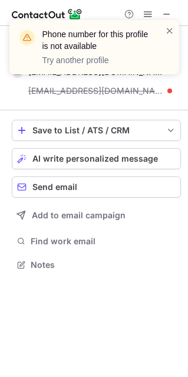
scroll to position [256, 188]
click at [165, 9] on div "Phone number for this profile is not available Try another profile" at bounding box center [94, 51] width 189 height 87
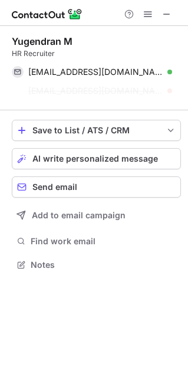
click at [165, 16] on div "Phone number for this profile is not available Try another profile" at bounding box center [94, 20] width 189 height 24
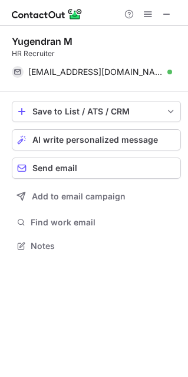
scroll to position [6, 6]
click at [165, 16] on span at bounding box center [166, 13] width 9 height 9
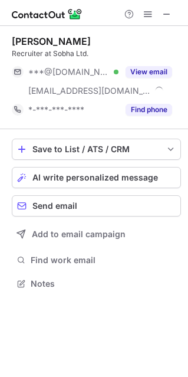
scroll to position [275, 188]
click at [167, 14] on span at bounding box center [166, 13] width 9 height 9
